Goal: Task Accomplishment & Management: Use online tool/utility

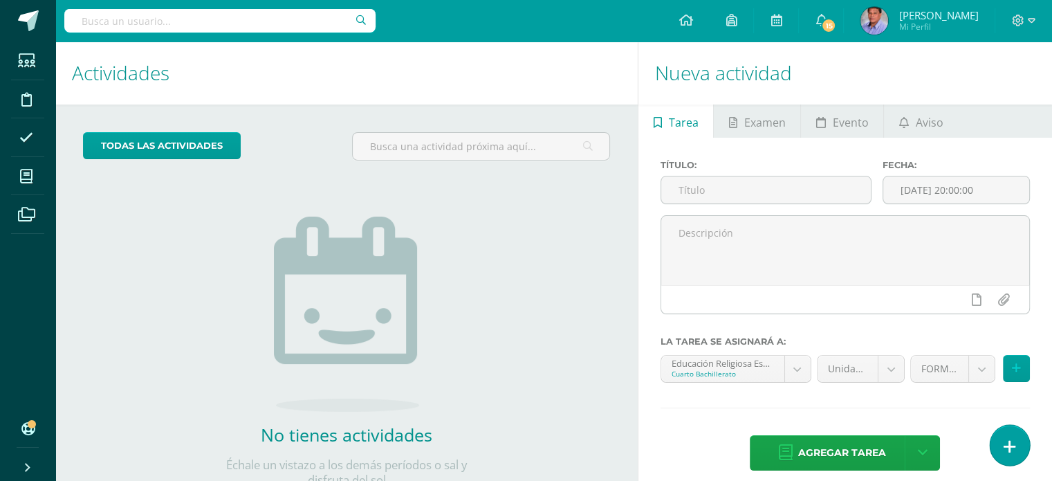
click at [1013, 450] on icon at bounding box center [1010, 447] width 12 height 16
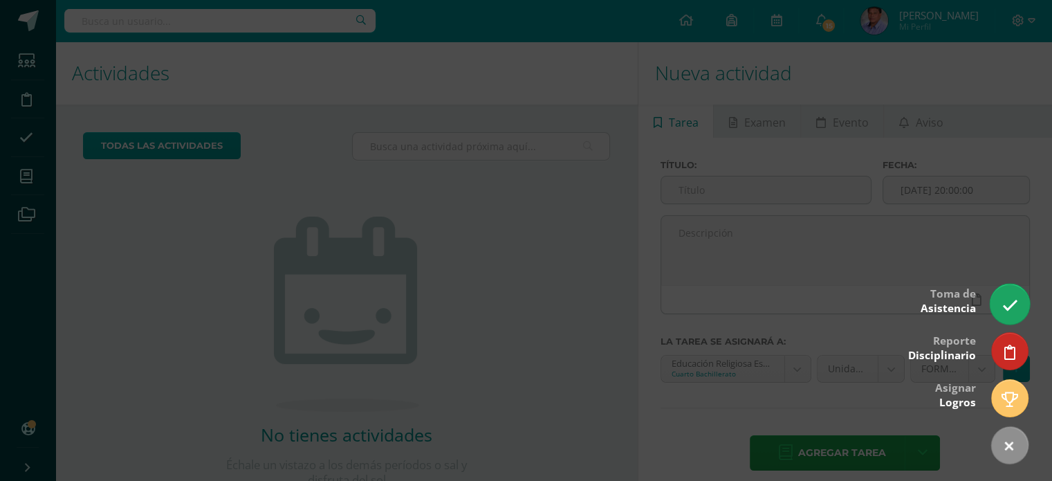
click at [1016, 301] on icon at bounding box center [1010, 305] width 16 height 16
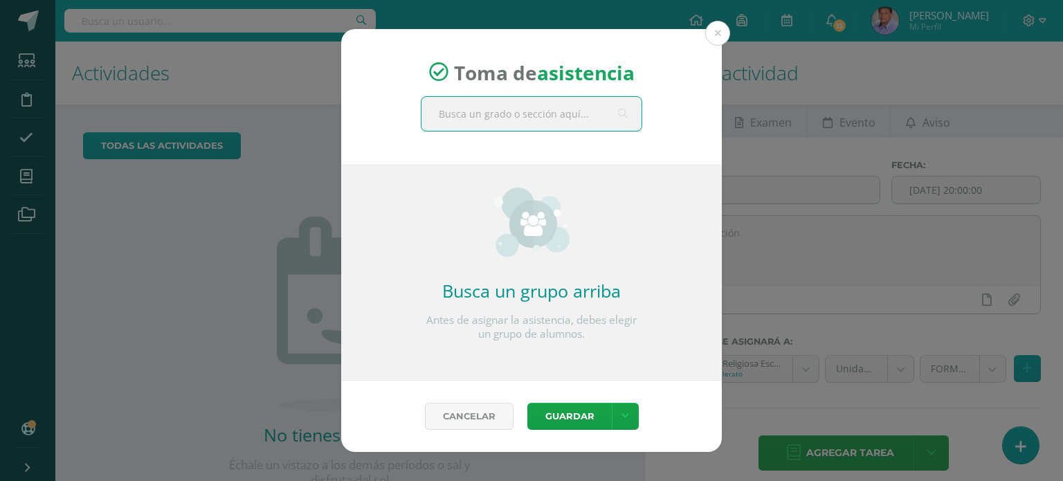
click at [534, 122] on input "text" at bounding box center [531, 114] width 220 height 34
type input "cuarto d"
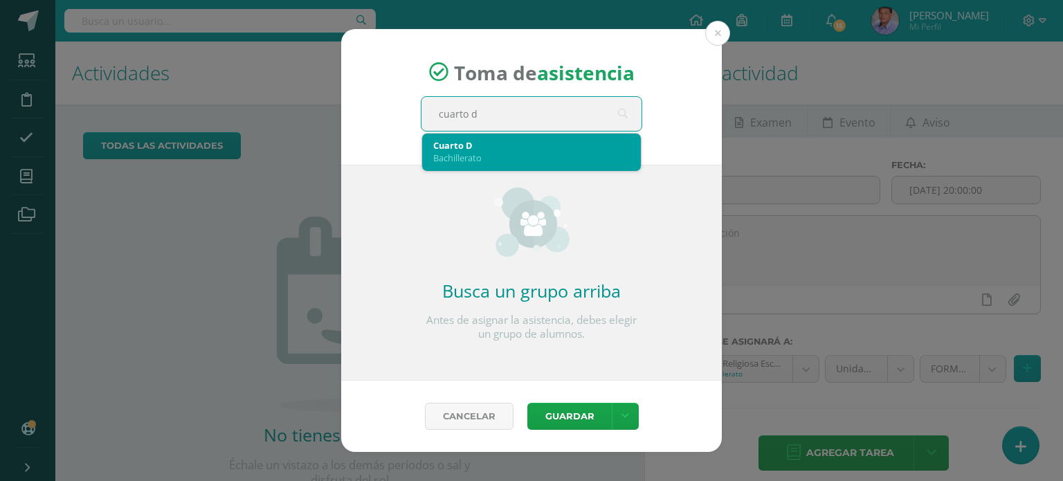
click at [477, 156] on div "Bachillerato" at bounding box center [531, 158] width 196 height 12
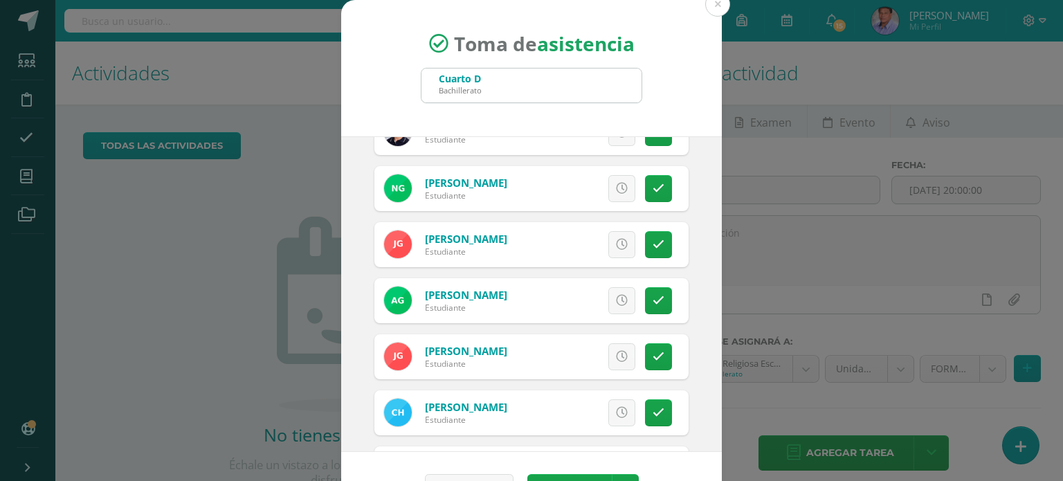
scroll to position [830, 0]
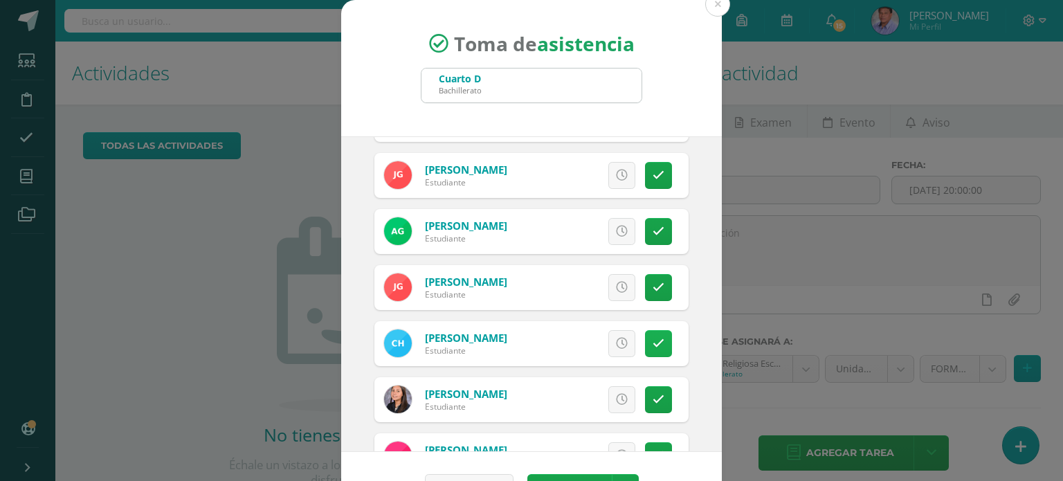
click at [652, 338] on icon at bounding box center [658, 344] width 12 height 12
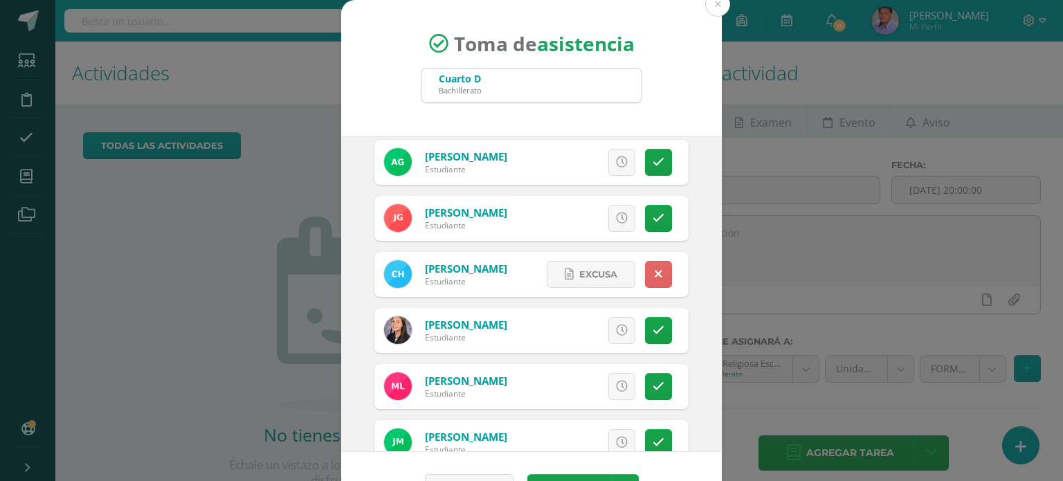
scroll to position [969, 0]
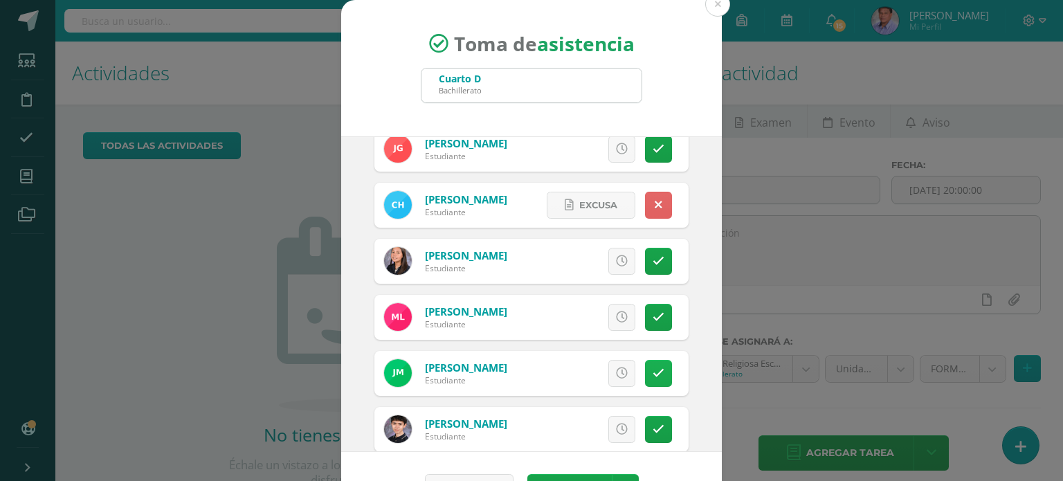
click at [645, 365] on link at bounding box center [658, 373] width 27 height 27
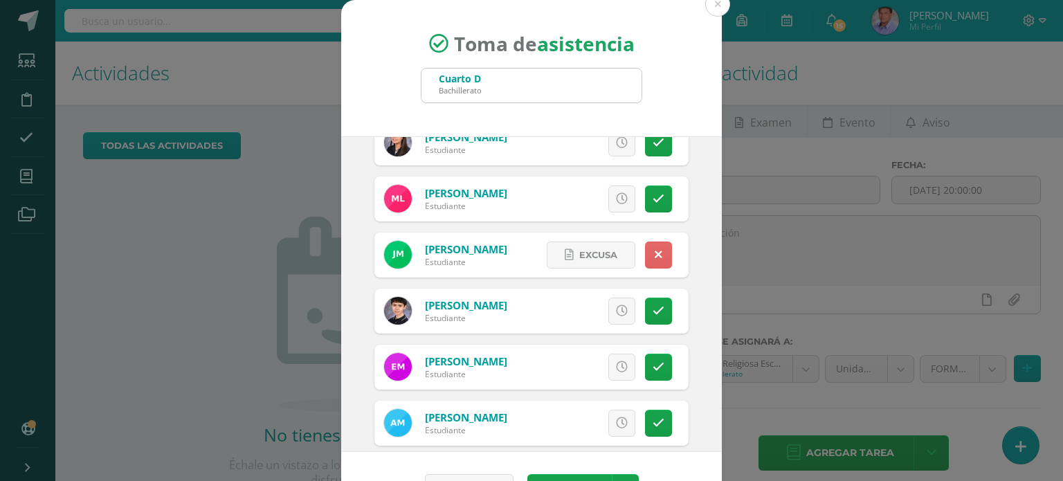
scroll to position [1107, 0]
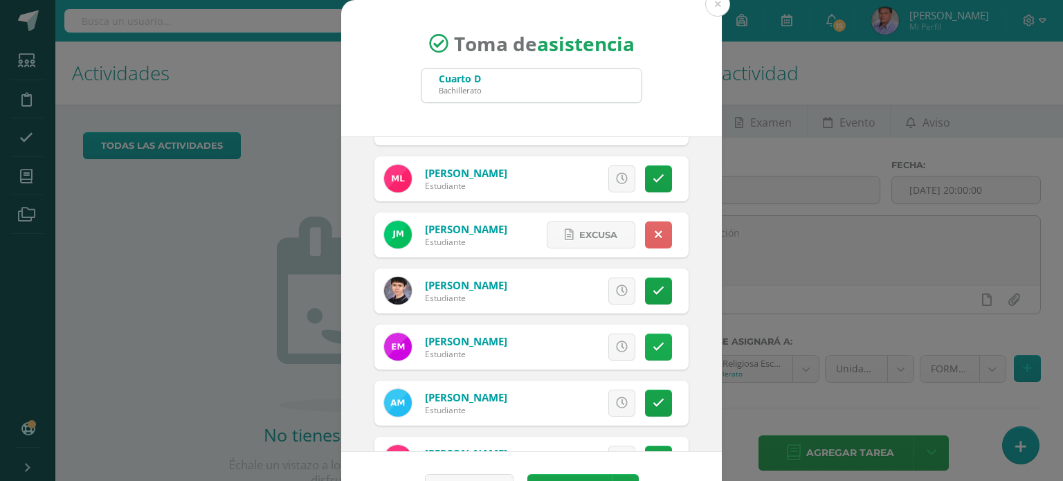
click at [652, 346] on icon at bounding box center [658, 347] width 12 height 12
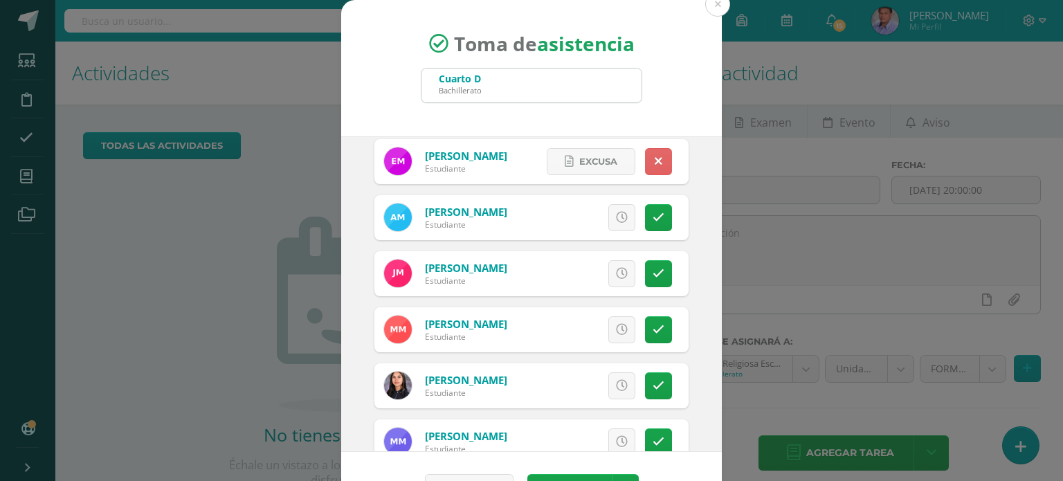
scroll to position [1315, 0]
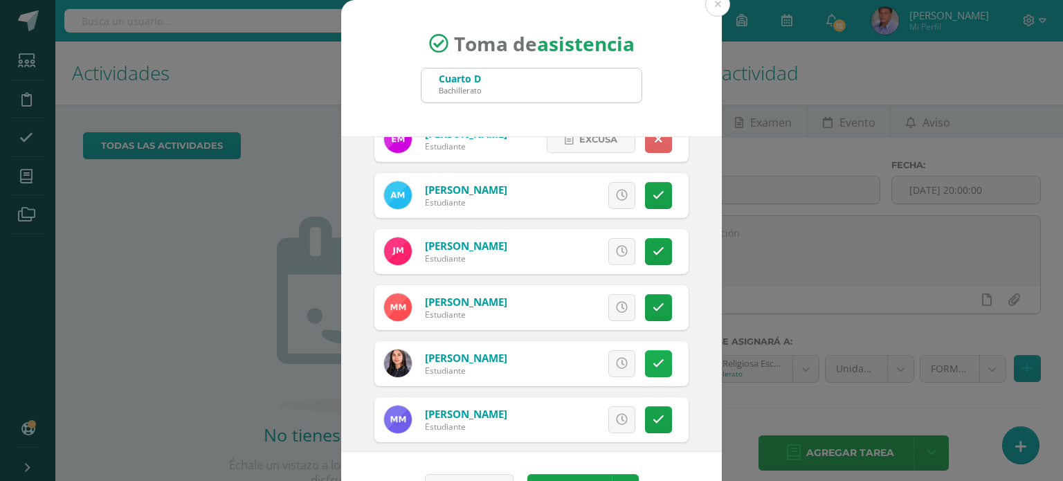
click at [645, 369] on link at bounding box center [658, 363] width 27 height 27
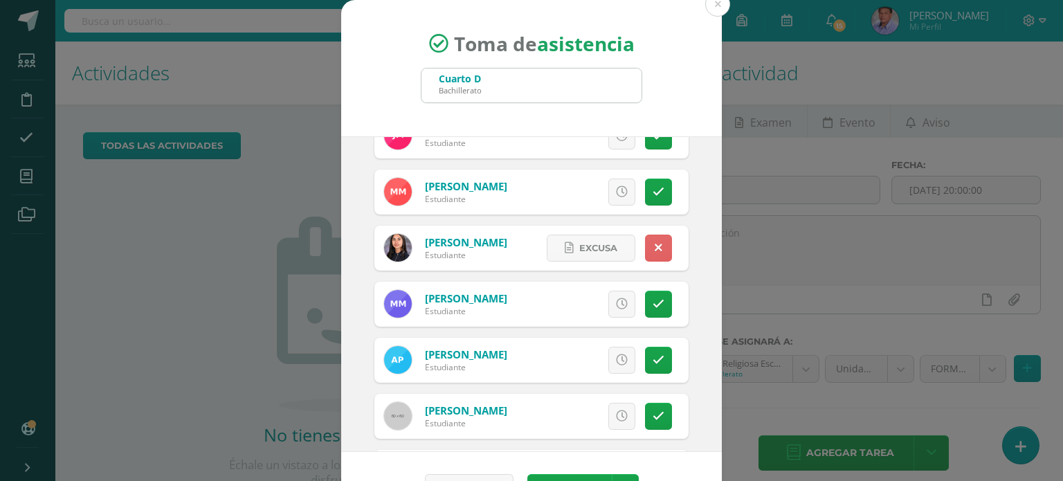
scroll to position [1453, 0]
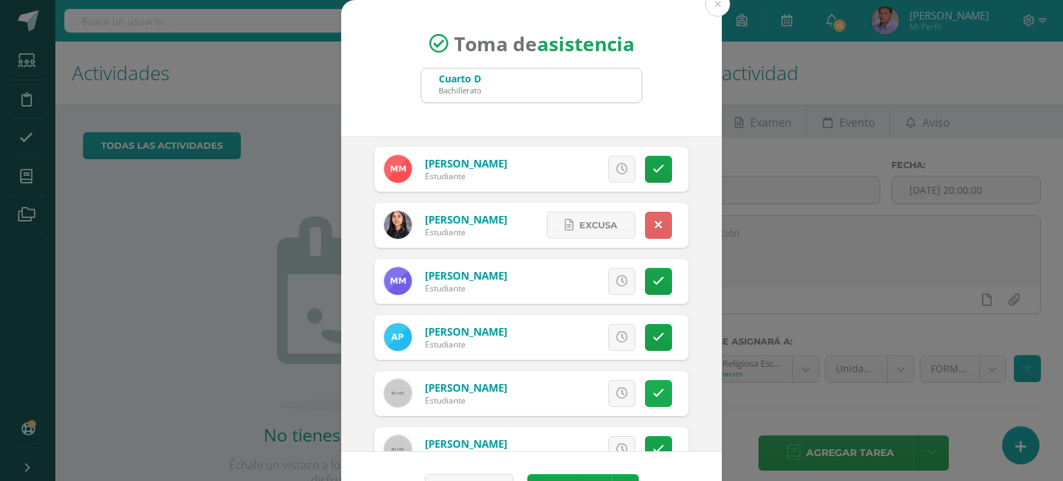
click at [648, 387] on link at bounding box center [658, 393] width 27 height 27
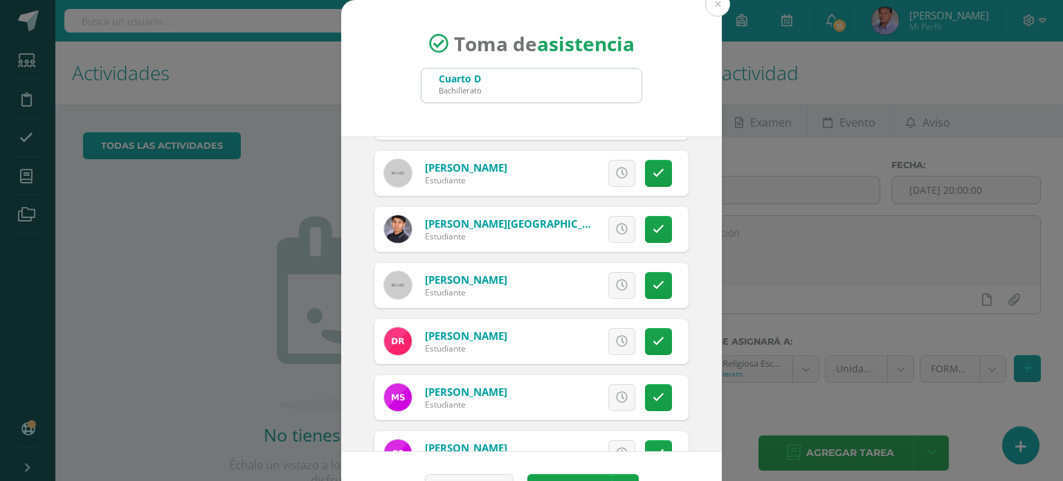
scroll to position [1730, 0]
click at [652, 392] on icon at bounding box center [658, 397] width 12 height 12
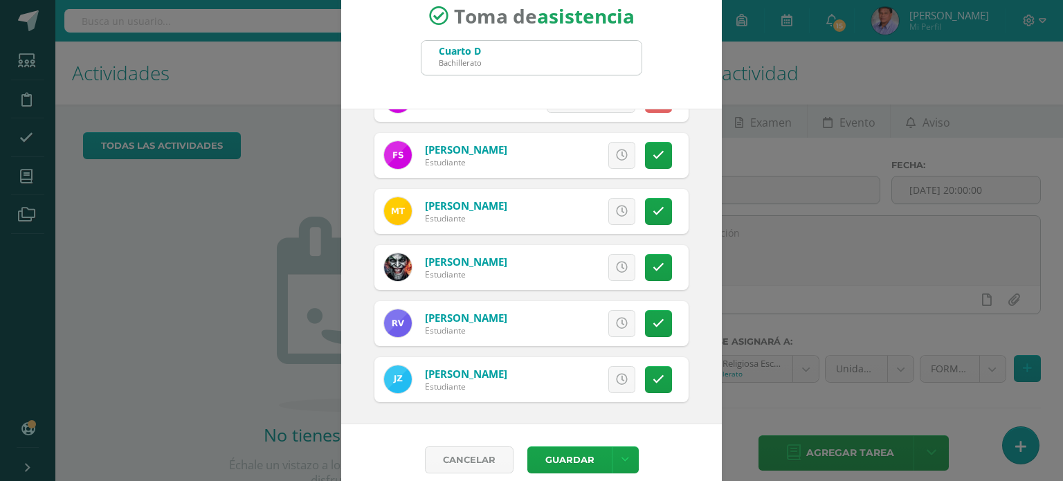
scroll to position [41, 0]
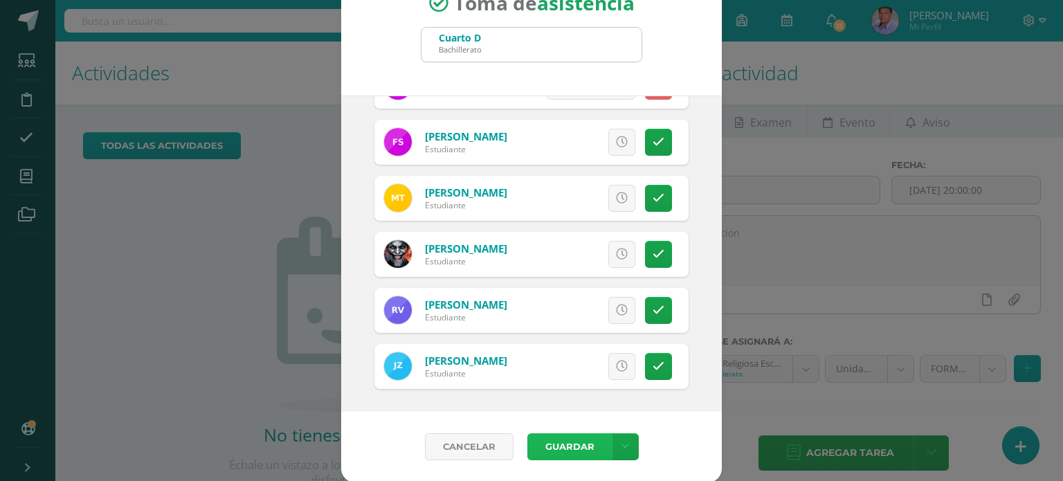
click at [562, 452] on button "Guardar" at bounding box center [569, 446] width 84 height 27
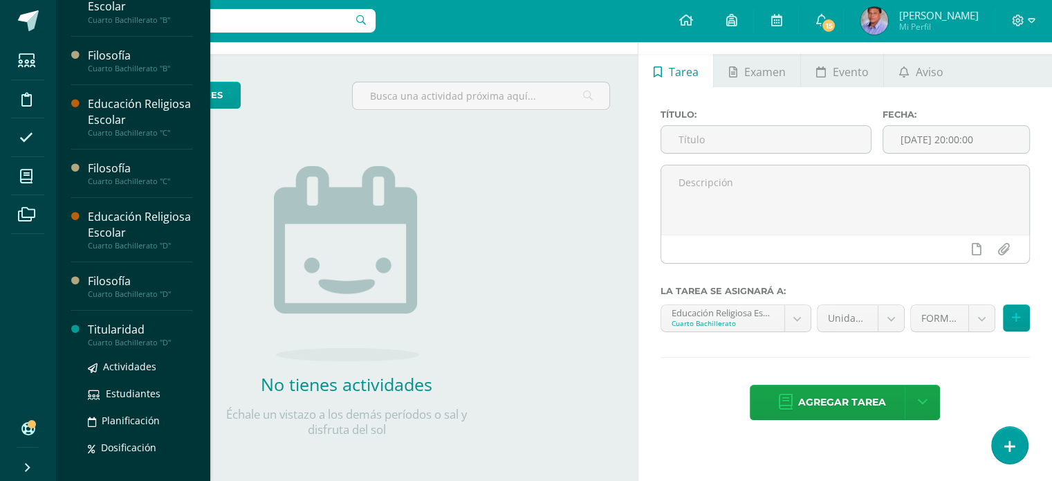
scroll to position [158, 0]
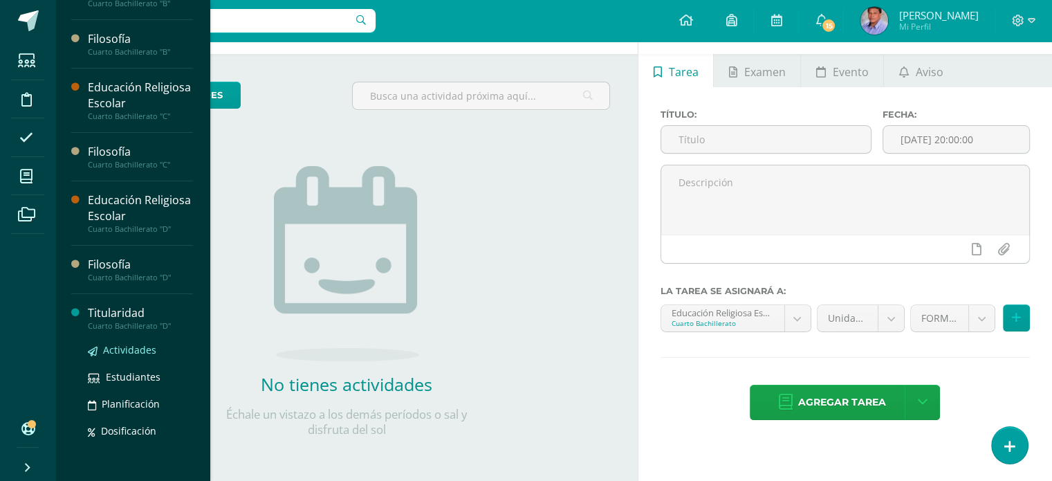
click at [119, 348] on span "Actividades" at bounding box center [129, 349] width 53 height 13
